Goal: Transaction & Acquisition: Purchase product/service

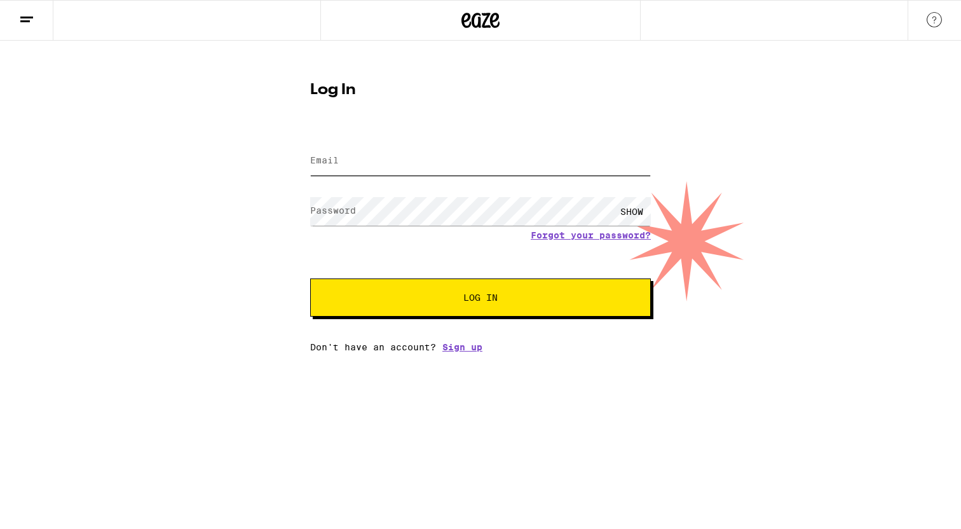
click at [598, 161] on input "Email" at bounding box center [480, 161] width 341 height 29
type input "elchetos@gmail.com"
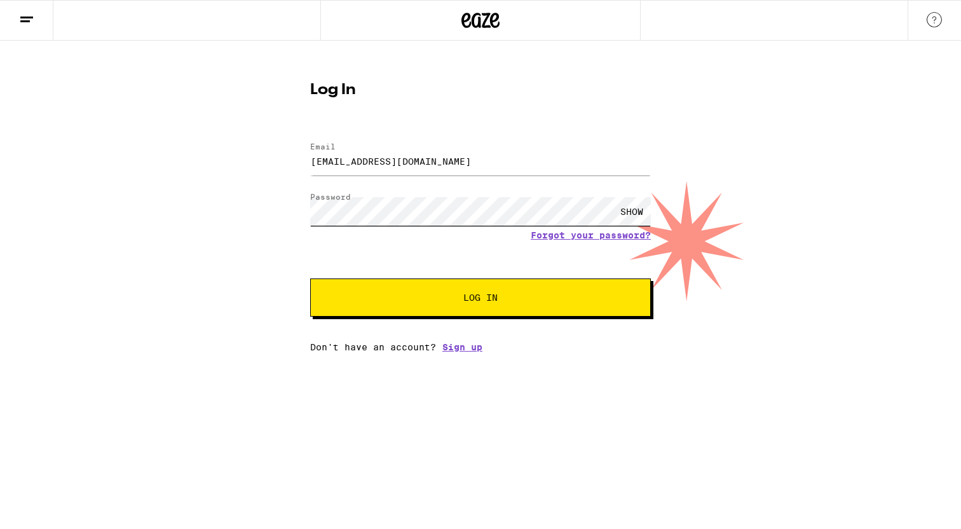
click at [310, 279] on button "Log In" at bounding box center [480, 298] width 341 height 38
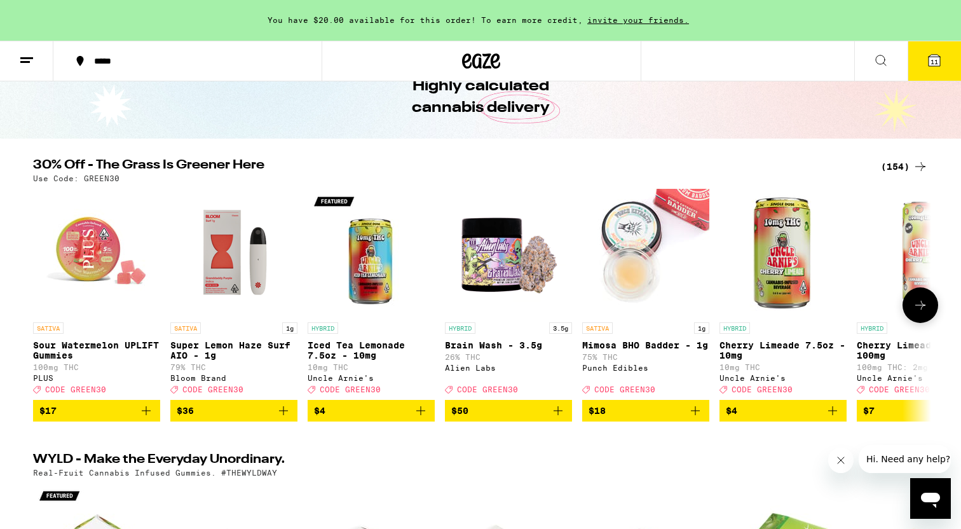
scroll to position [58, 0]
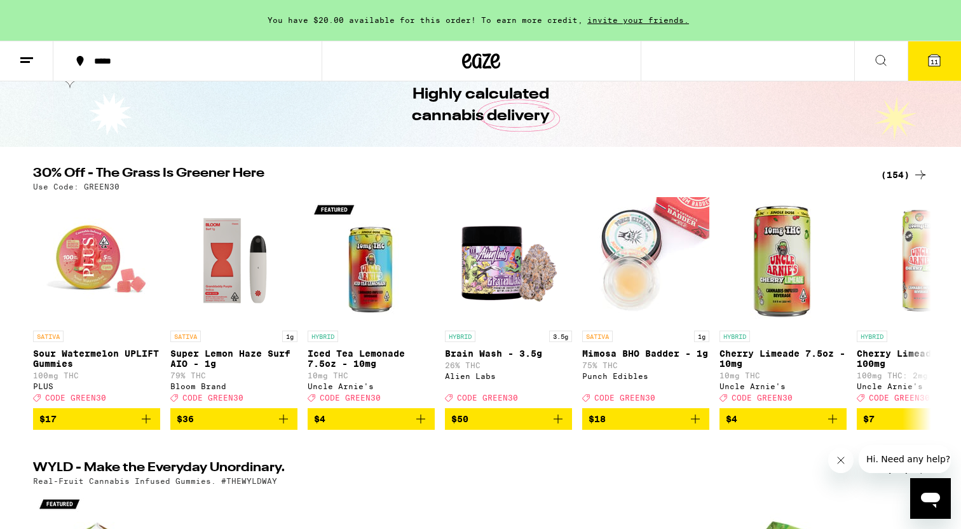
click at [893, 181] on div "(154)" at bounding box center [904, 174] width 47 height 15
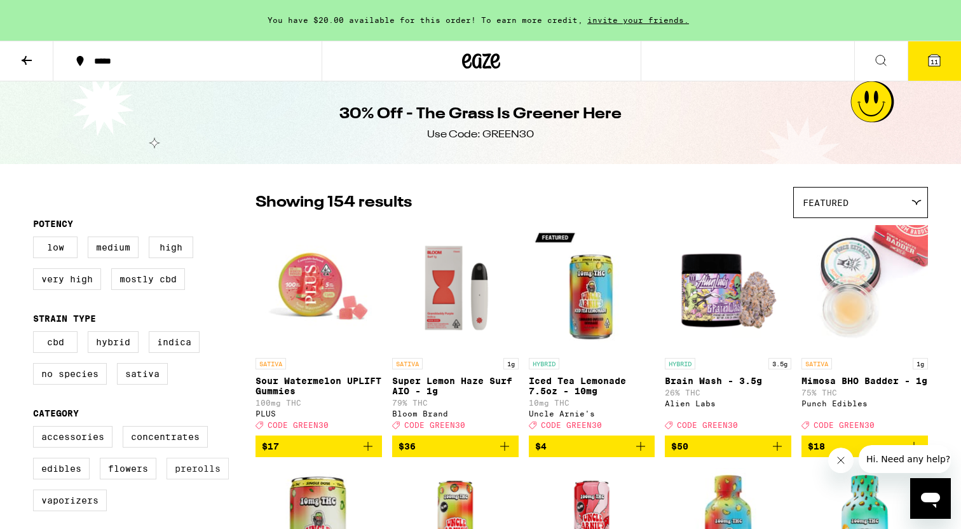
click at [199, 479] on label "Prerolls" at bounding box center [198, 469] width 62 height 22
click at [36, 429] on input "Prerolls" at bounding box center [36, 428] width 1 height 1
checkbox input "true"
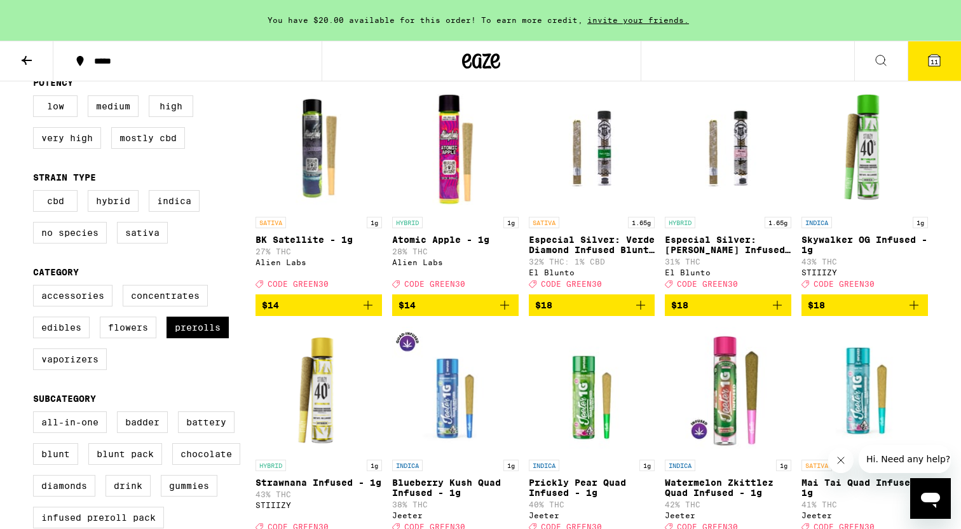
scroll to position [145, 0]
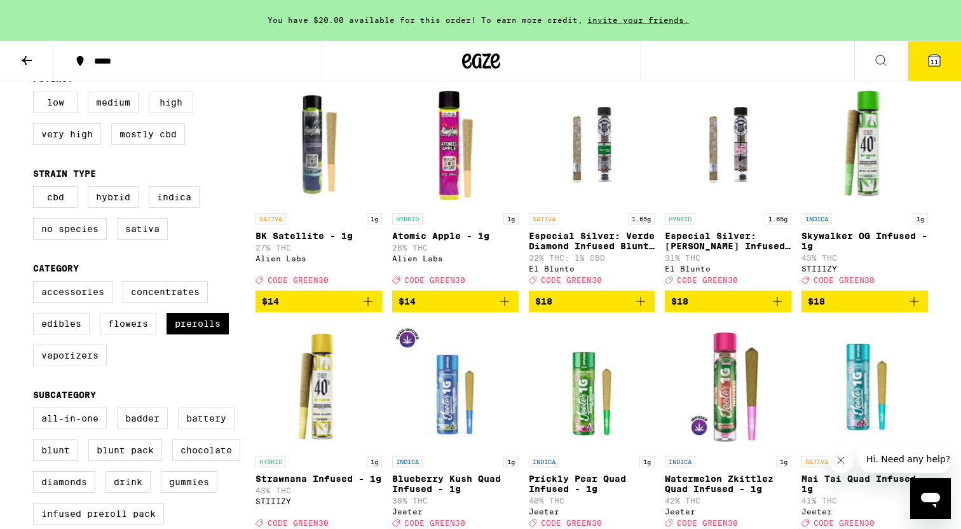
click at [569, 247] on p "Especial Silver: Verde Diamond Infused Blunt - 1.65g" at bounding box center [592, 241] width 127 height 20
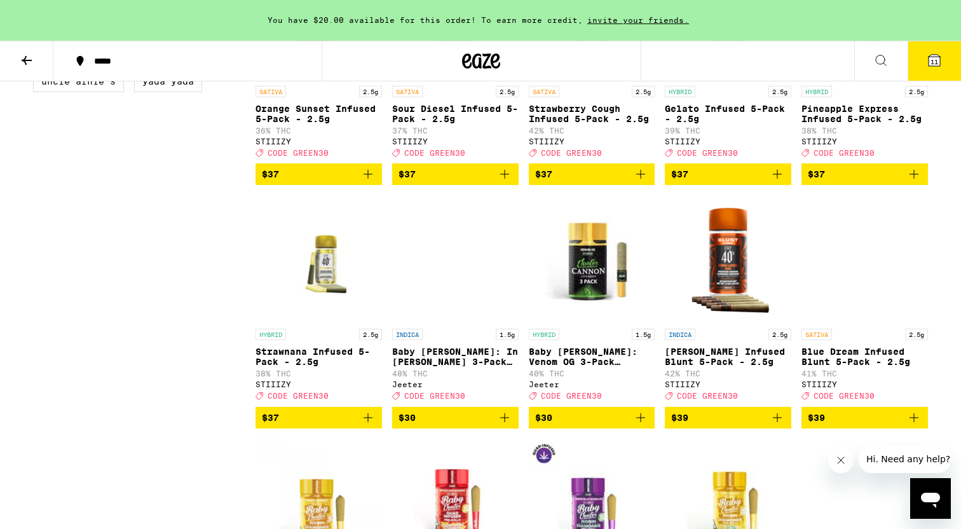
scroll to position [1295, 0]
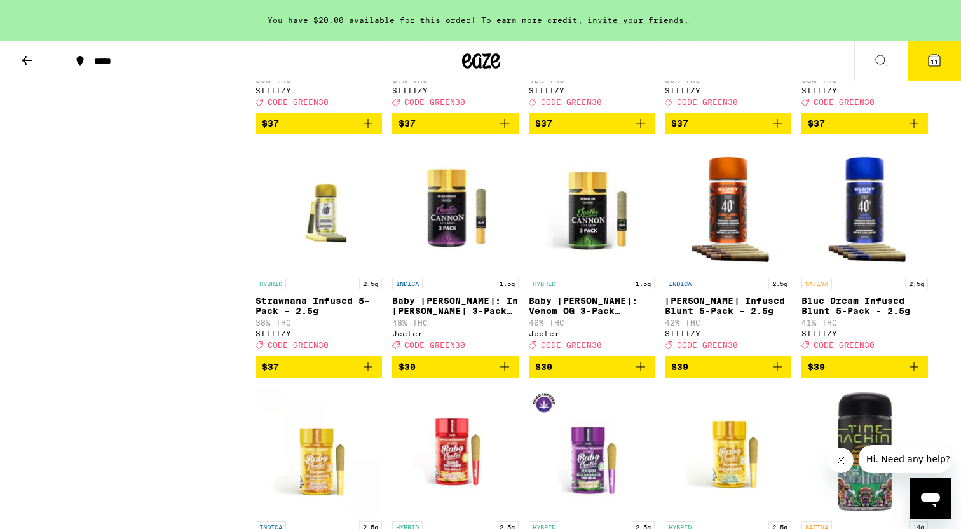
click at [911, 375] on icon "Add to bag" at bounding box center [914, 366] width 15 height 15
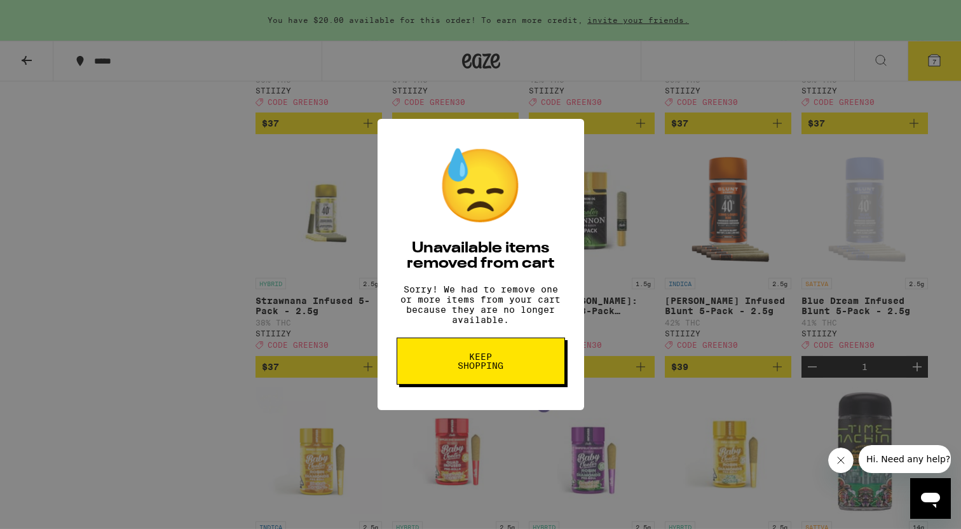
click at [577, 410] on div "😓 Unavailable items removed from cart Sorry! We had to remove one or more items…" at bounding box center [481, 264] width 207 height 291
click at [530, 352] on button "Keep Shopping" at bounding box center [481, 361] width 169 height 47
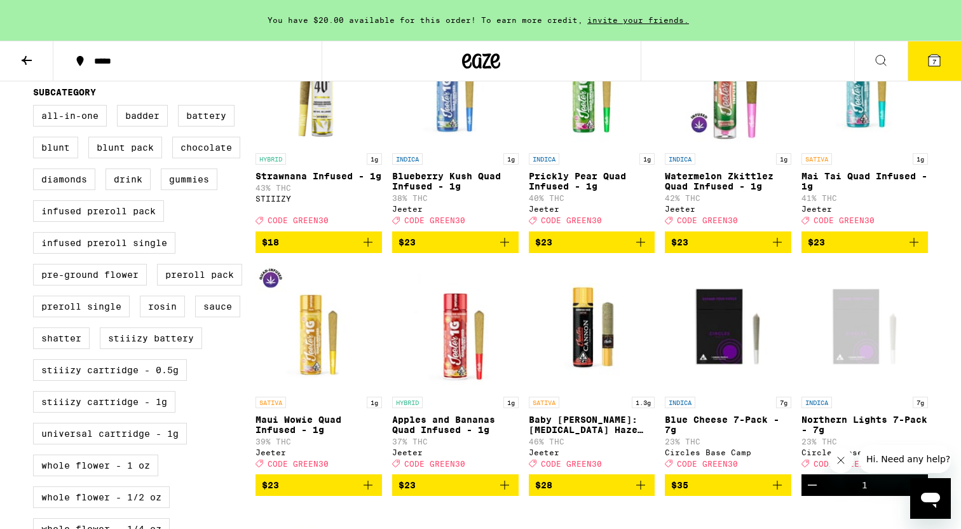
scroll to position [465, 0]
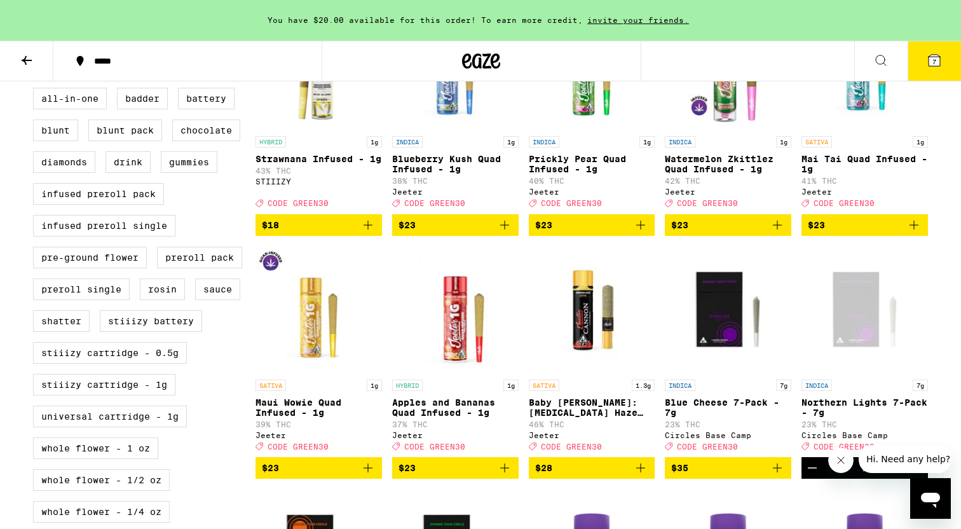
click at [935, 60] on span "7" at bounding box center [935, 62] width 4 height 8
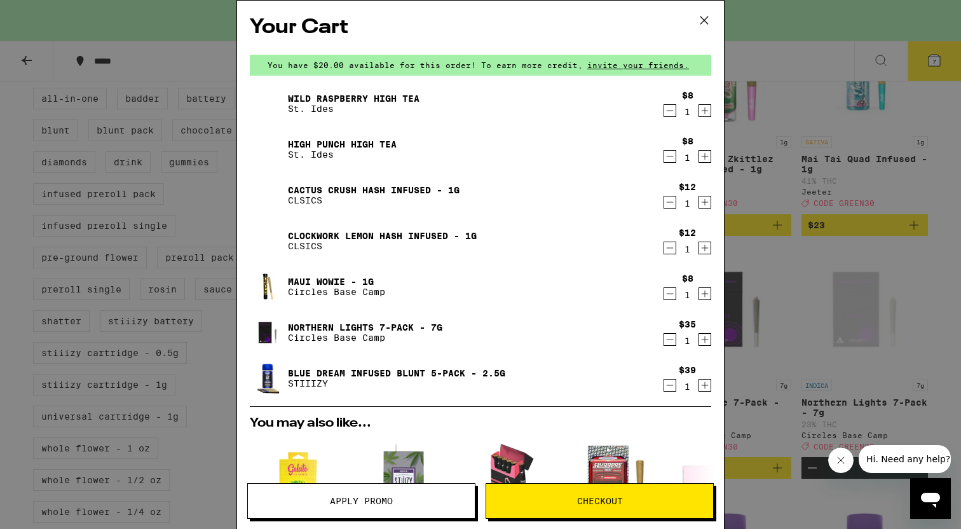
click at [670, 114] on icon "Decrement" at bounding box center [670, 110] width 11 height 15
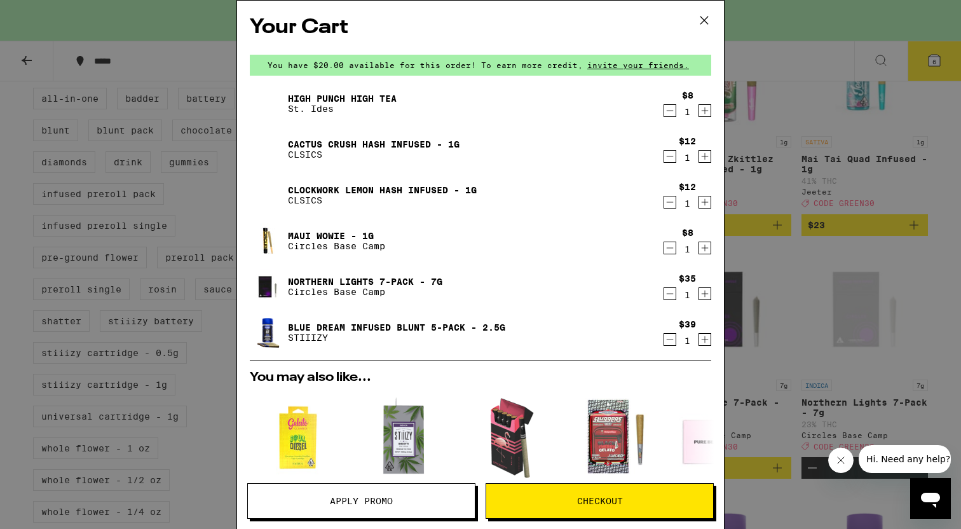
click at [670, 114] on icon "Decrement" at bounding box center [670, 110] width 11 height 15
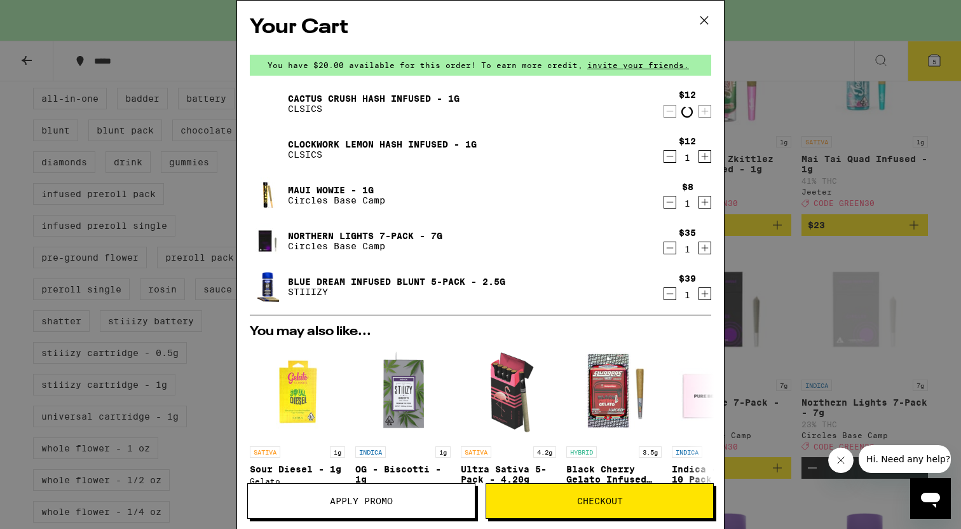
click at [670, 114] on icon "Decrement" at bounding box center [670, 111] width 11 height 15
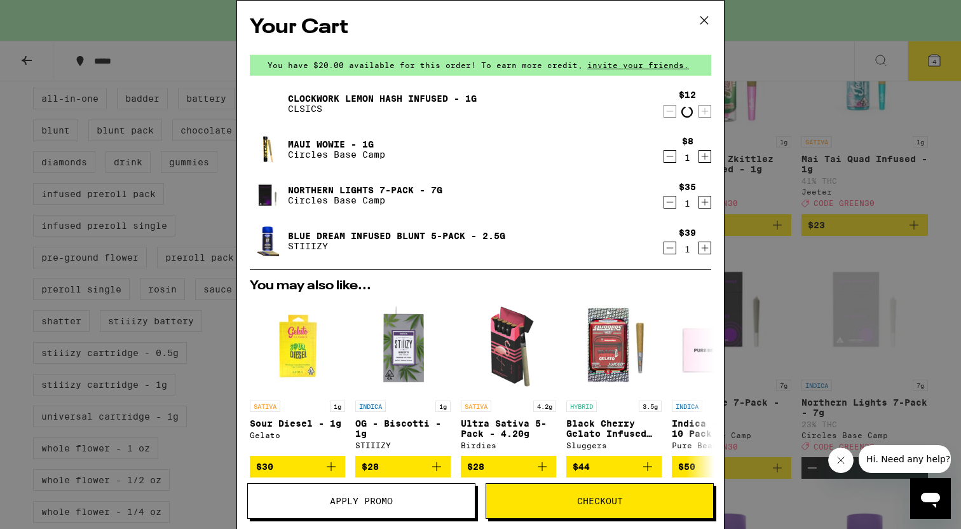
click at [670, 114] on icon "Decrement" at bounding box center [670, 111] width 11 height 15
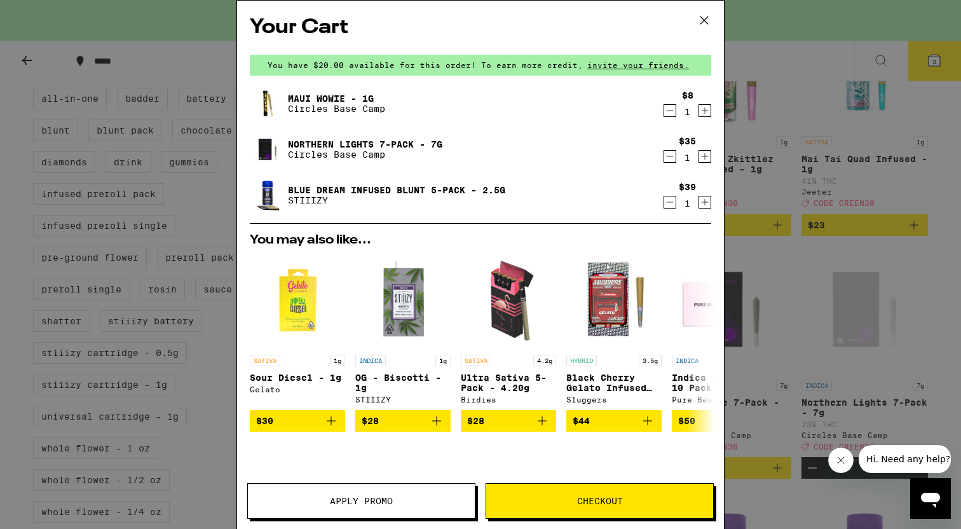
click at [670, 114] on icon "Decrement" at bounding box center [670, 110] width 11 height 15
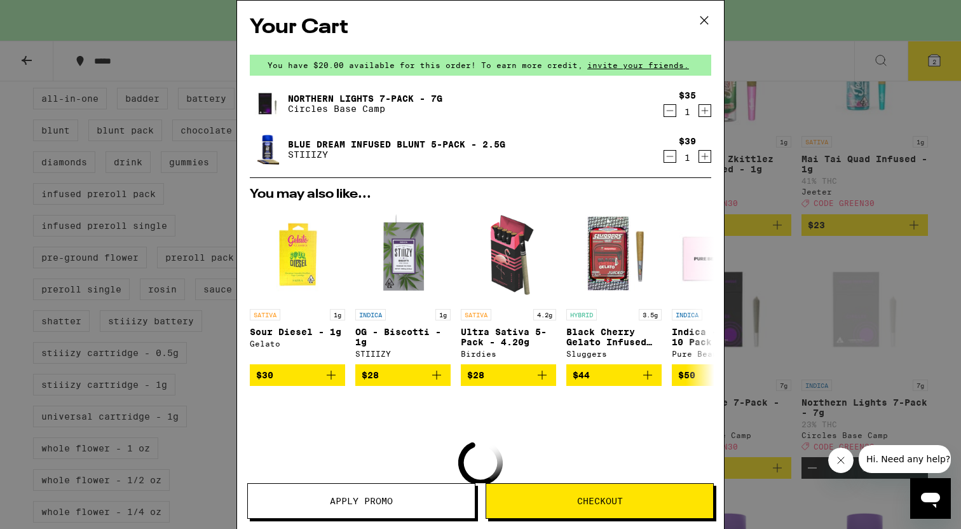
click at [670, 114] on icon "Decrement" at bounding box center [670, 110] width 11 height 15
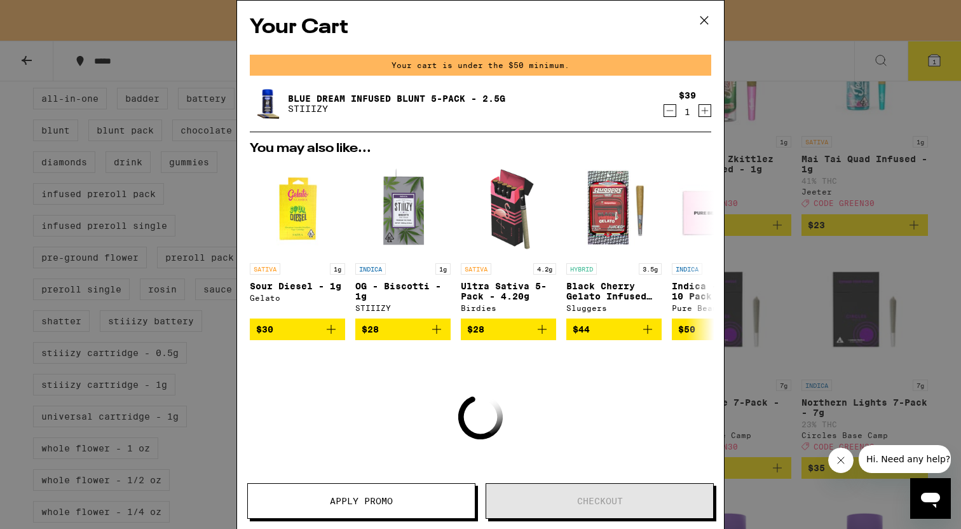
click at [670, 114] on icon "Decrement" at bounding box center [670, 110] width 11 height 15
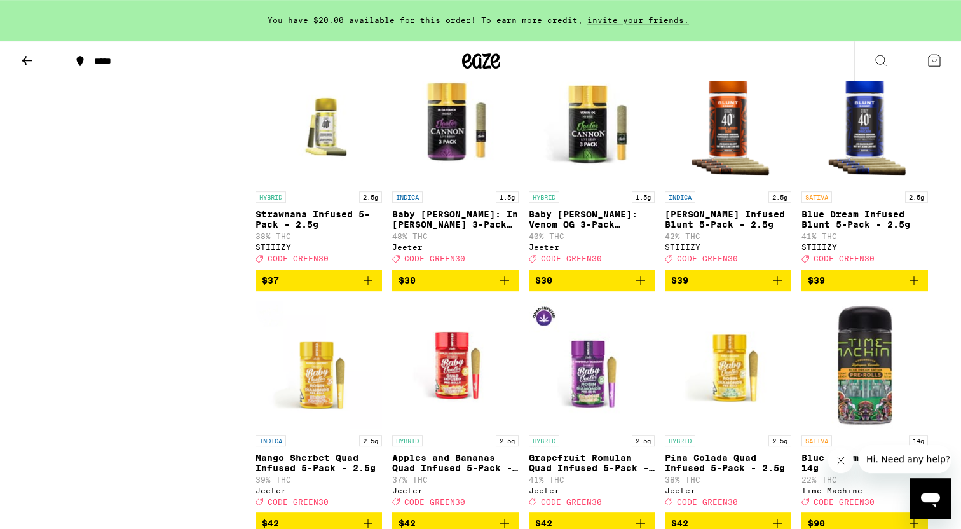
scroll to position [1393, 0]
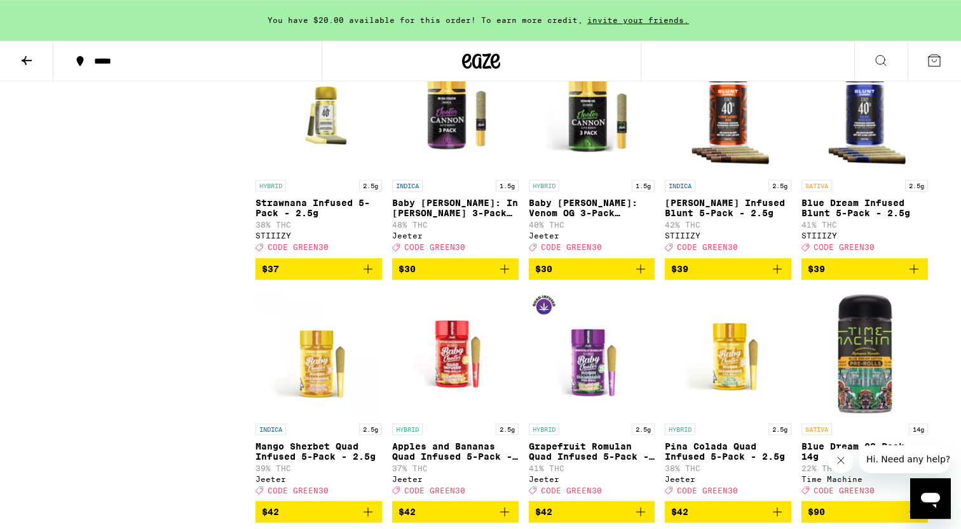
click at [917, 277] on icon "Add to bag" at bounding box center [914, 268] width 15 height 15
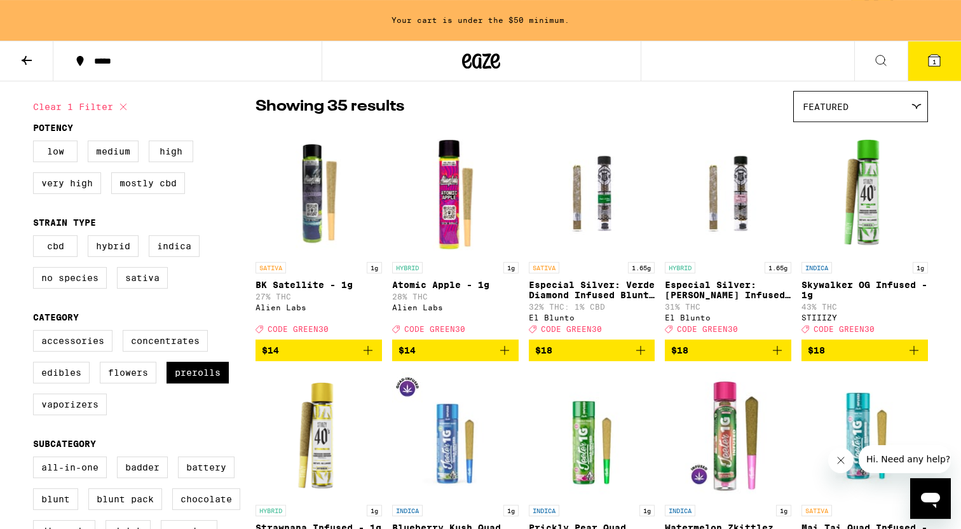
scroll to position [40, 0]
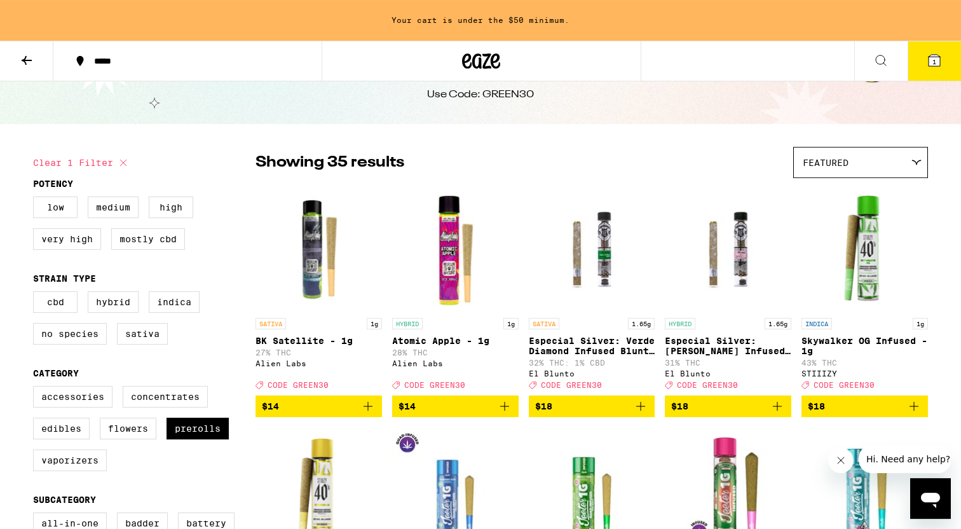
click at [369, 414] on icon "Add to bag" at bounding box center [368, 406] width 15 height 15
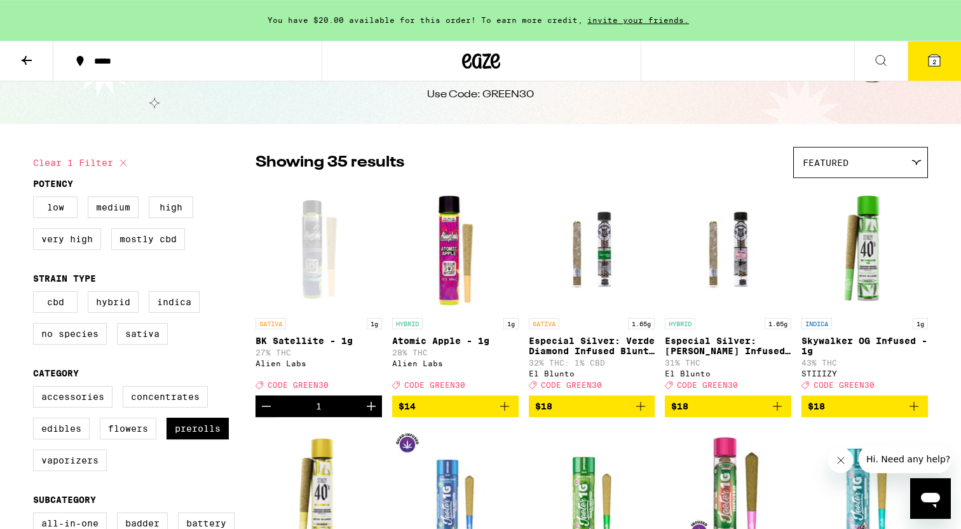
click at [509, 414] on icon "Add to bag" at bounding box center [504, 406] width 15 height 15
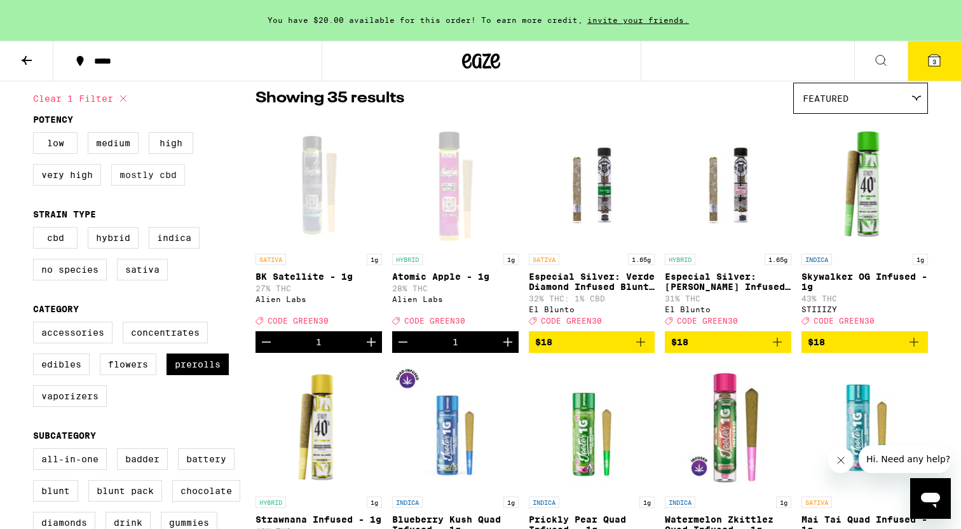
scroll to position [98, 0]
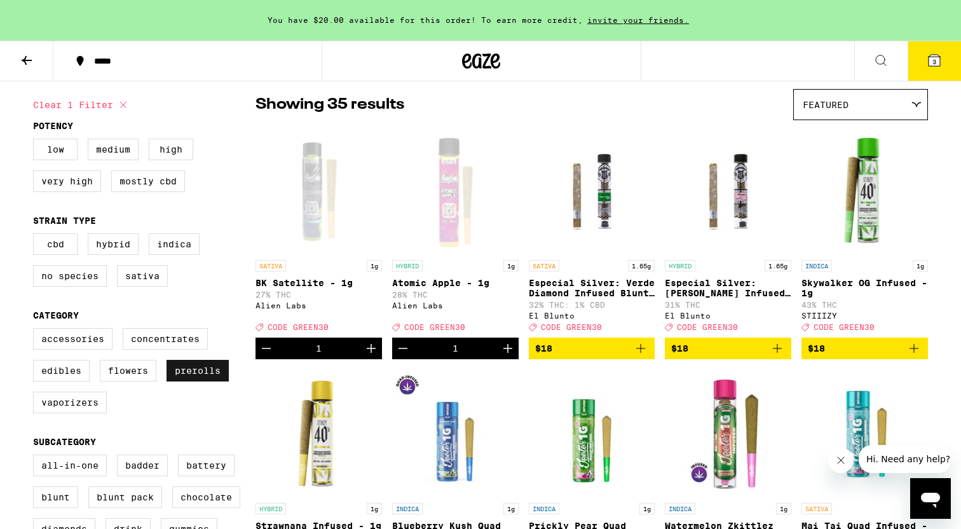
click at [198, 382] on label "Prerolls" at bounding box center [198, 371] width 62 height 22
click at [36, 331] on input "Prerolls" at bounding box center [36, 330] width 1 height 1
checkbox input "false"
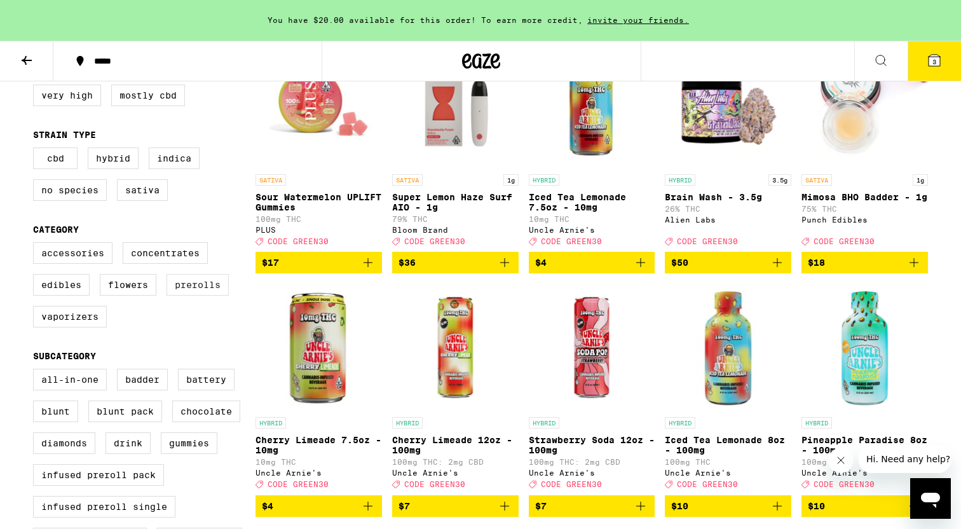
scroll to position [189, 0]
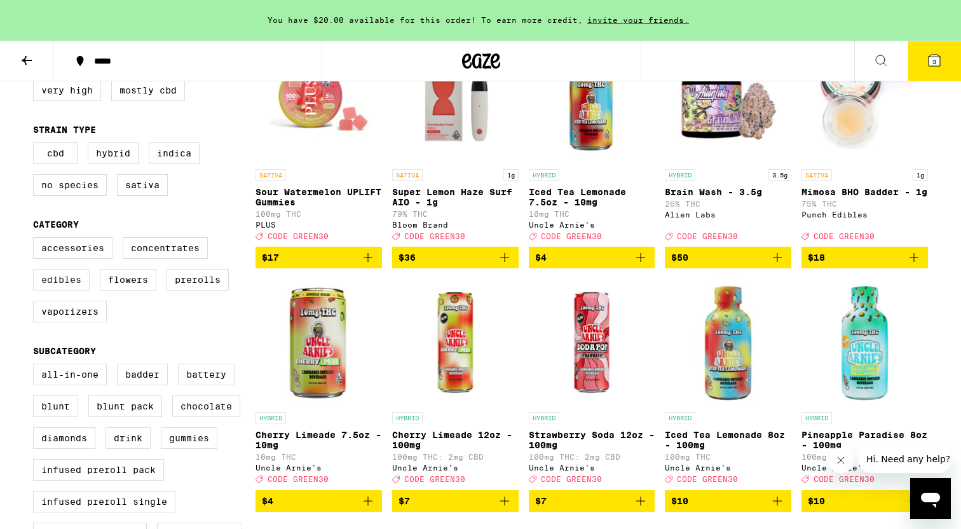
click at [60, 291] on label "Edibles" at bounding box center [61, 280] width 57 height 22
click at [36, 240] on input "Edibles" at bounding box center [36, 239] width 1 height 1
checkbox input "true"
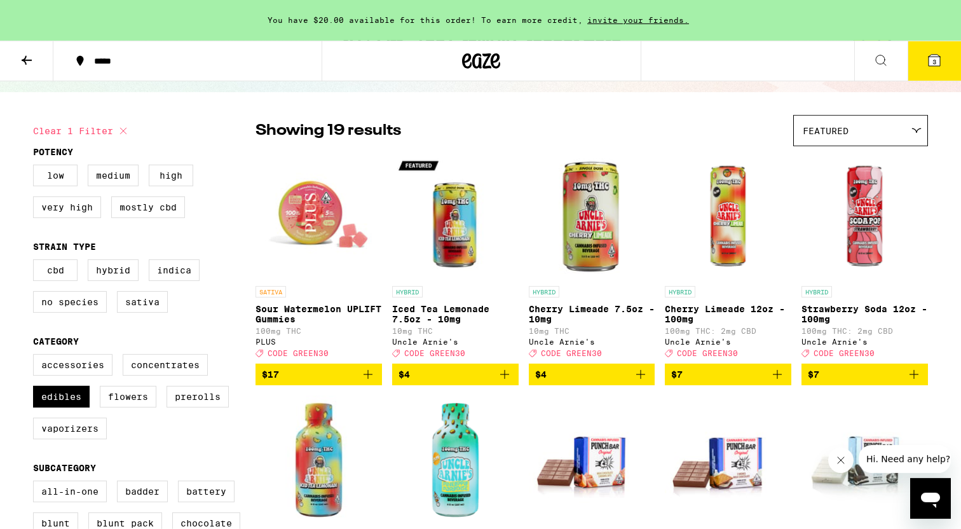
scroll to position [67, 0]
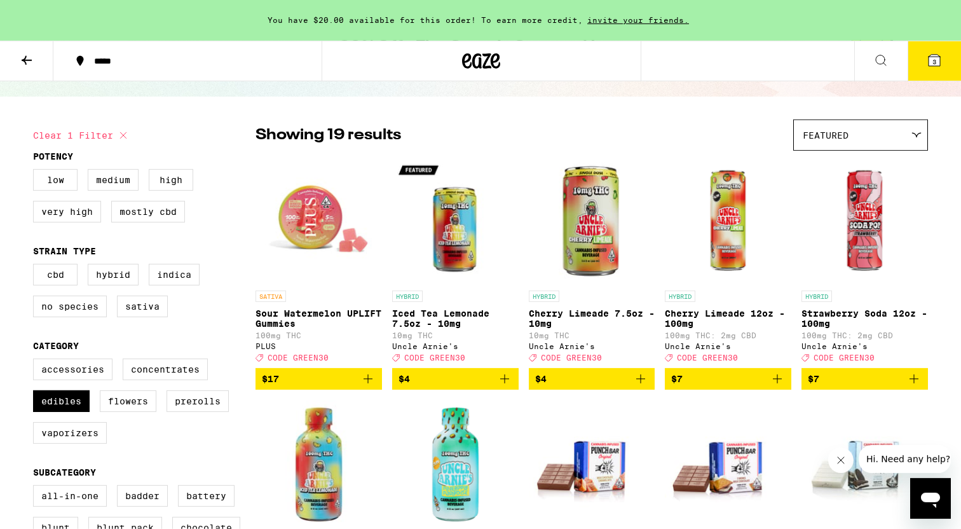
click at [914, 387] on icon "Add to bag" at bounding box center [914, 378] width 15 height 15
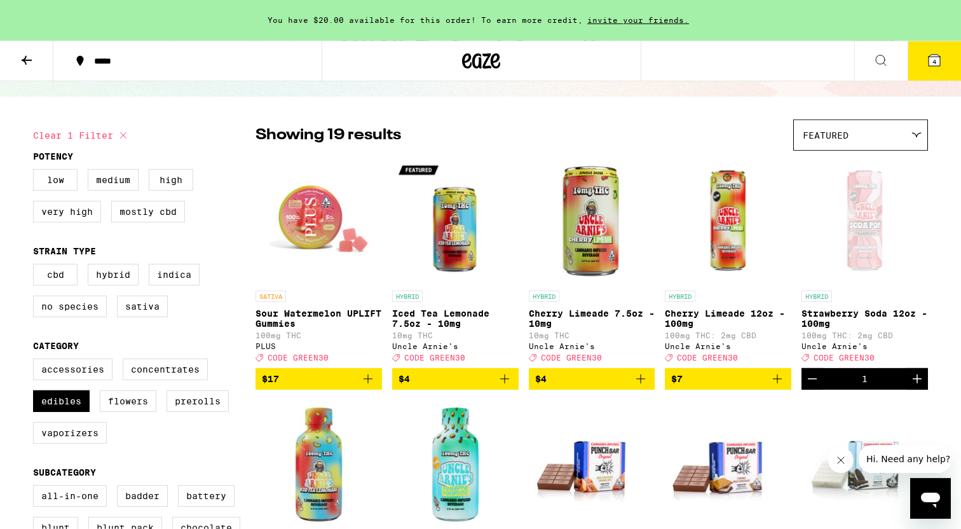
click at [782, 387] on icon "Add to bag" at bounding box center [777, 378] width 15 height 15
